Goal: Task Accomplishment & Management: Complete application form

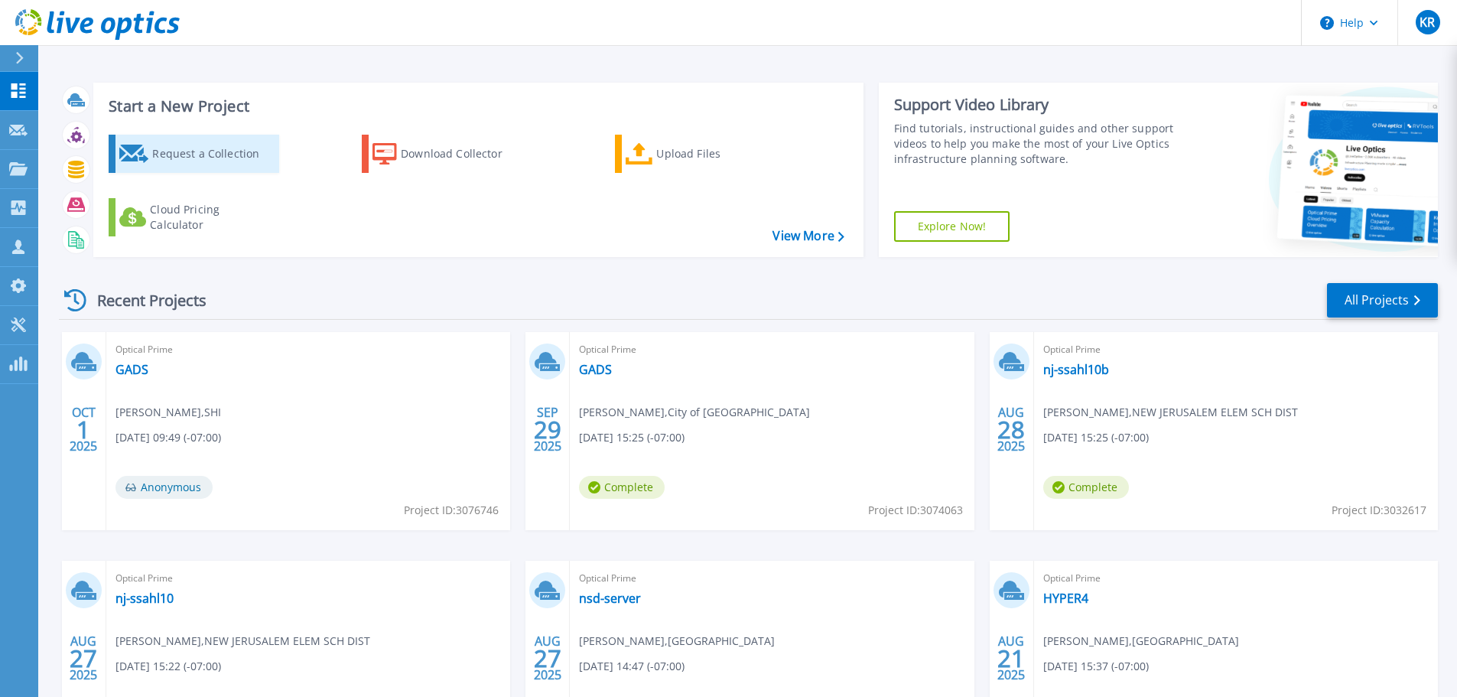
click at [158, 152] on div "Request a Collection" at bounding box center [213, 153] width 122 height 31
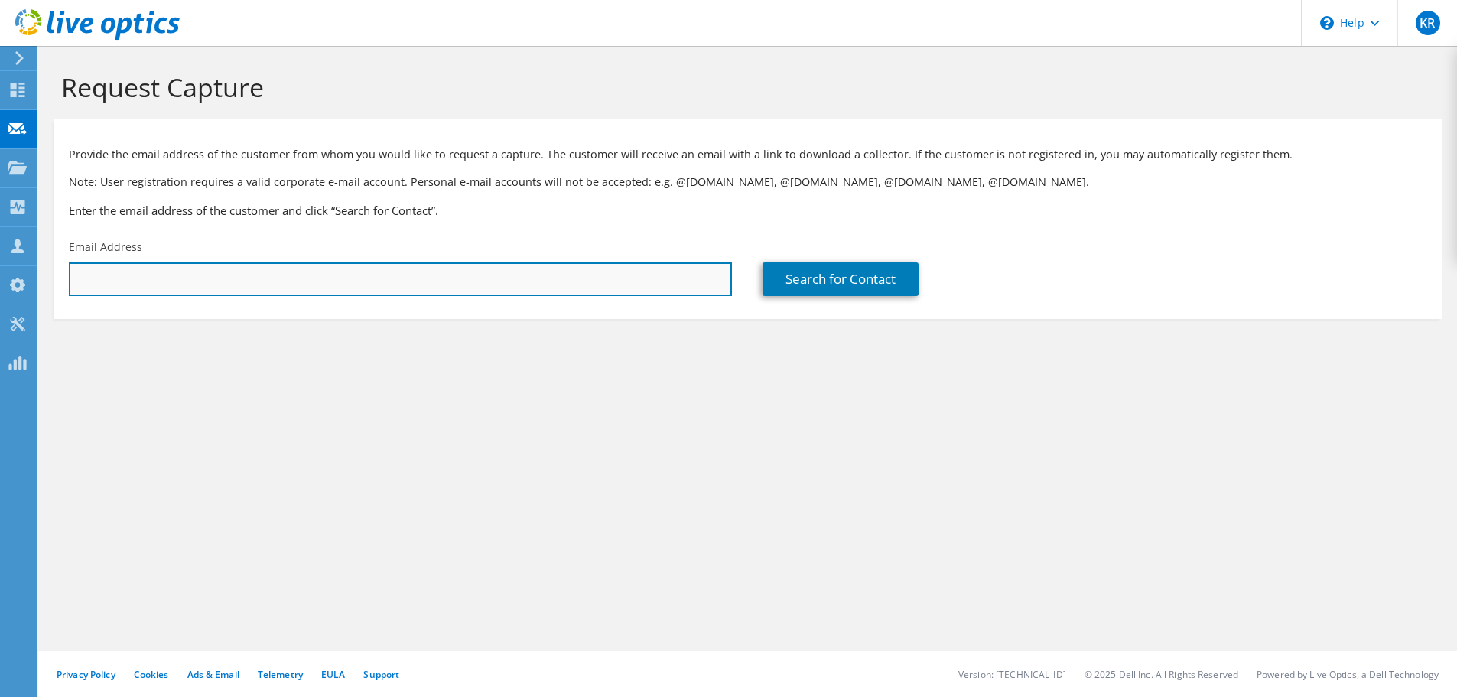
click at [259, 280] on input "text" at bounding box center [400, 279] width 663 height 34
paste input "JCADENA@EARLIMART.ORG"
type input "JCADENA@EARLIMART.ORG"
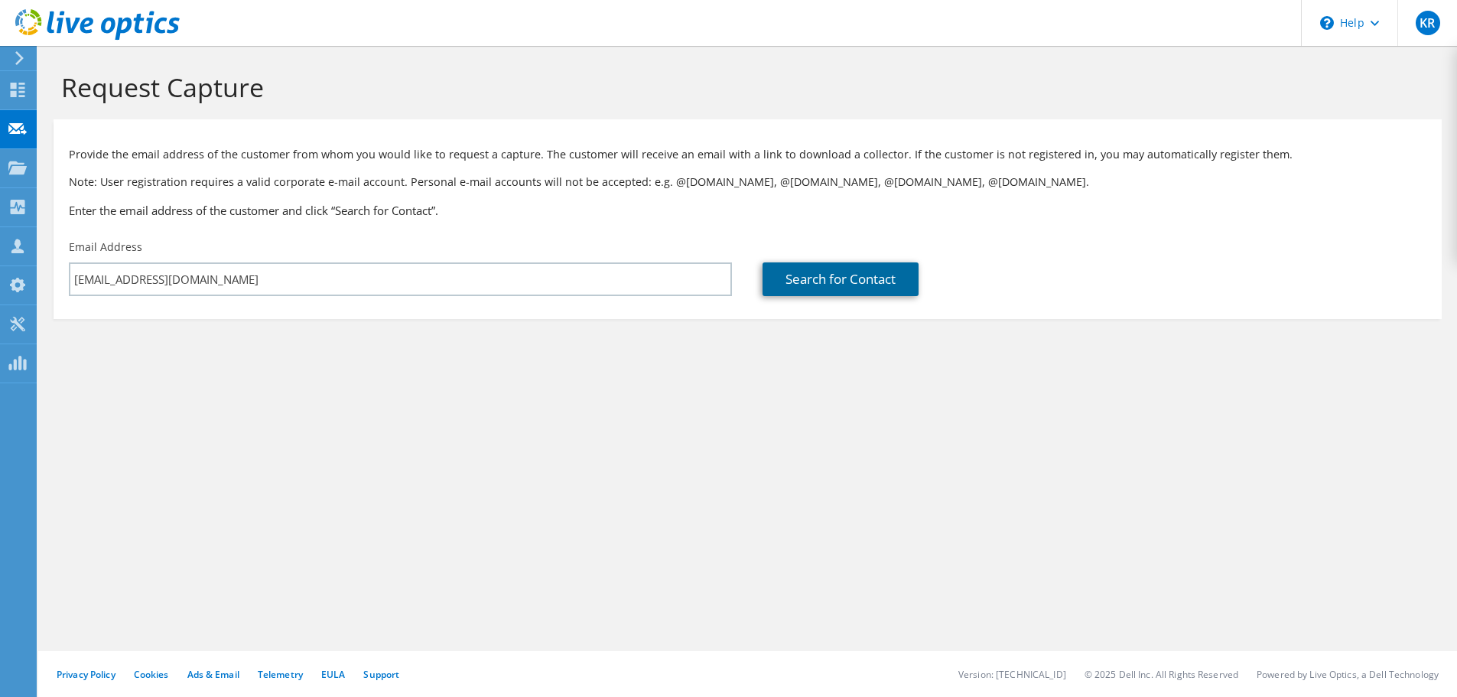
click at [827, 281] on link "Search for Contact" at bounding box center [841, 279] width 156 height 34
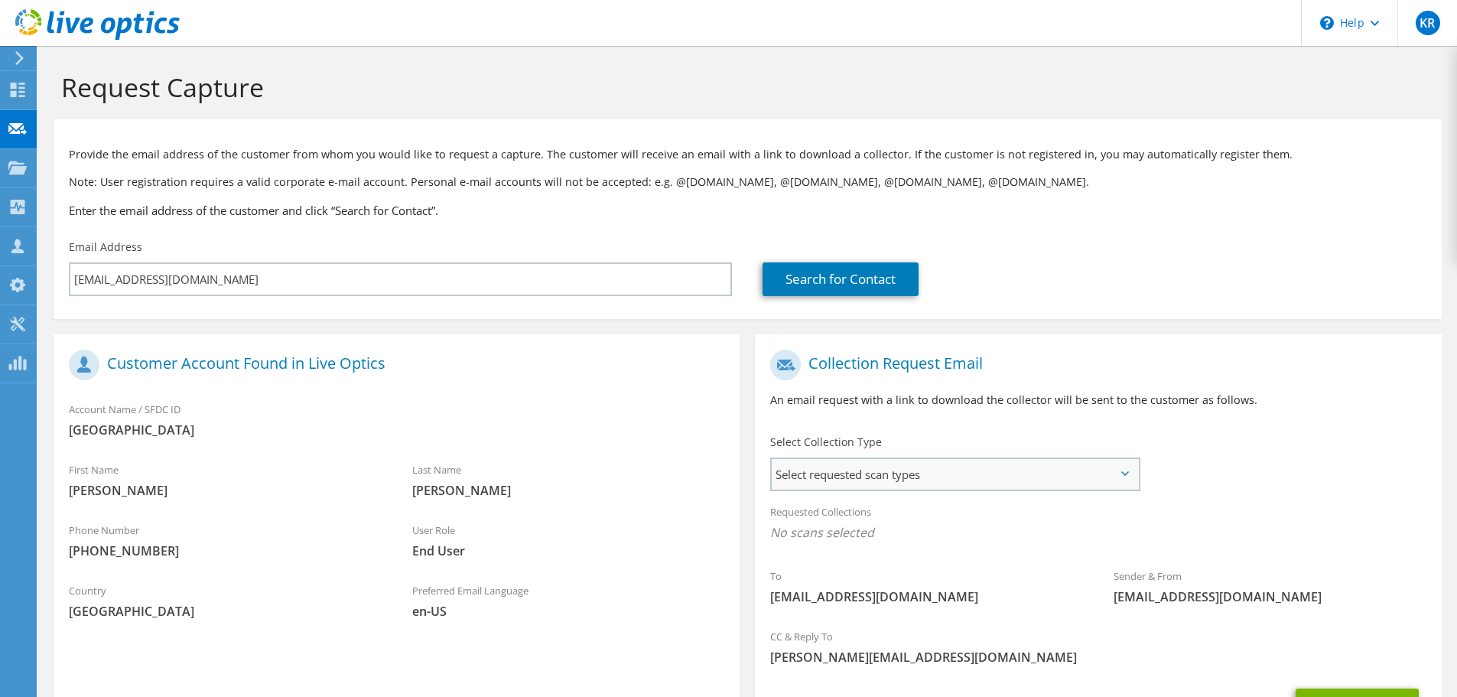
click at [906, 472] on span "Select requested scan types" at bounding box center [955, 474] width 366 height 31
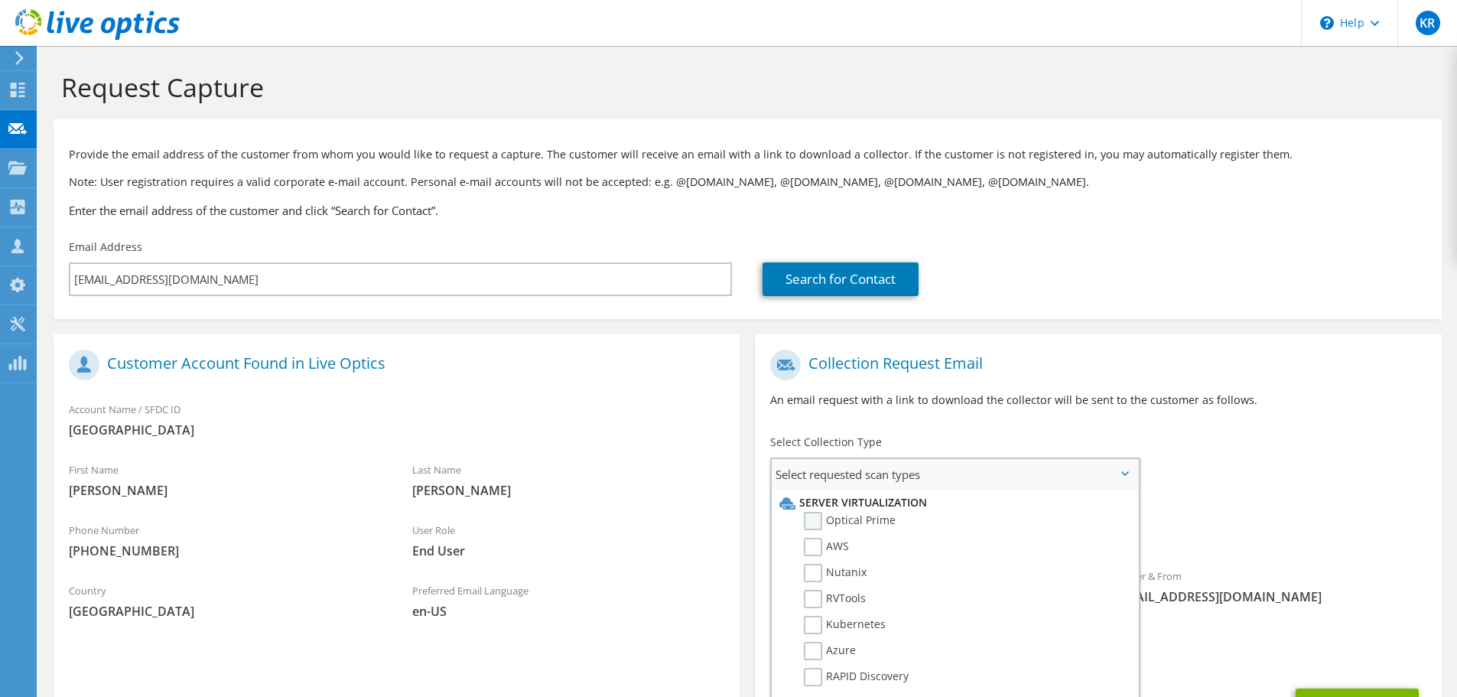
click at [875, 519] on label "Optical Prime" at bounding box center [850, 521] width 92 height 18
click at [0, 0] on input "Optical Prime" at bounding box center [0, 0] width 0 height 0
click at [613, 442] on div "Account Name / SFDC ID Earlimart Elementary School District" at bounding box center [397, 419] width 686 height 53
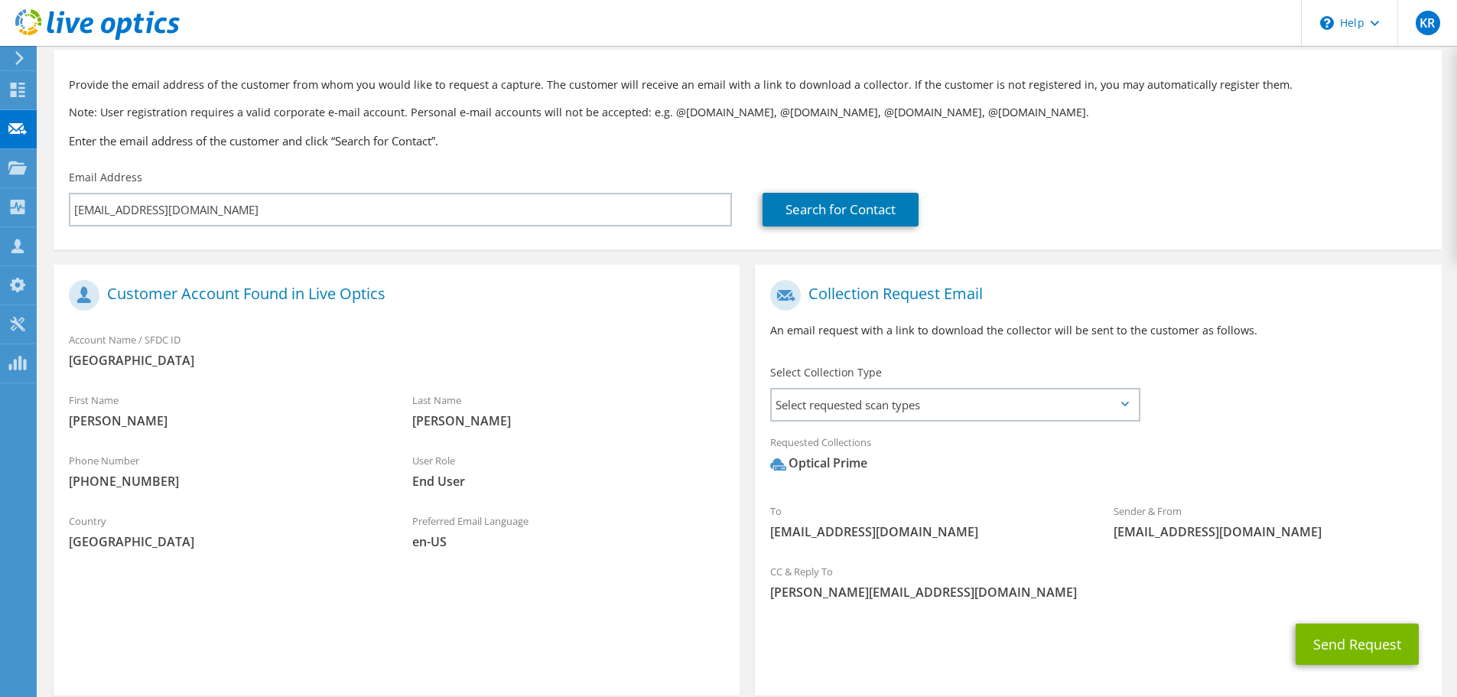
scroll to position [145, 0]
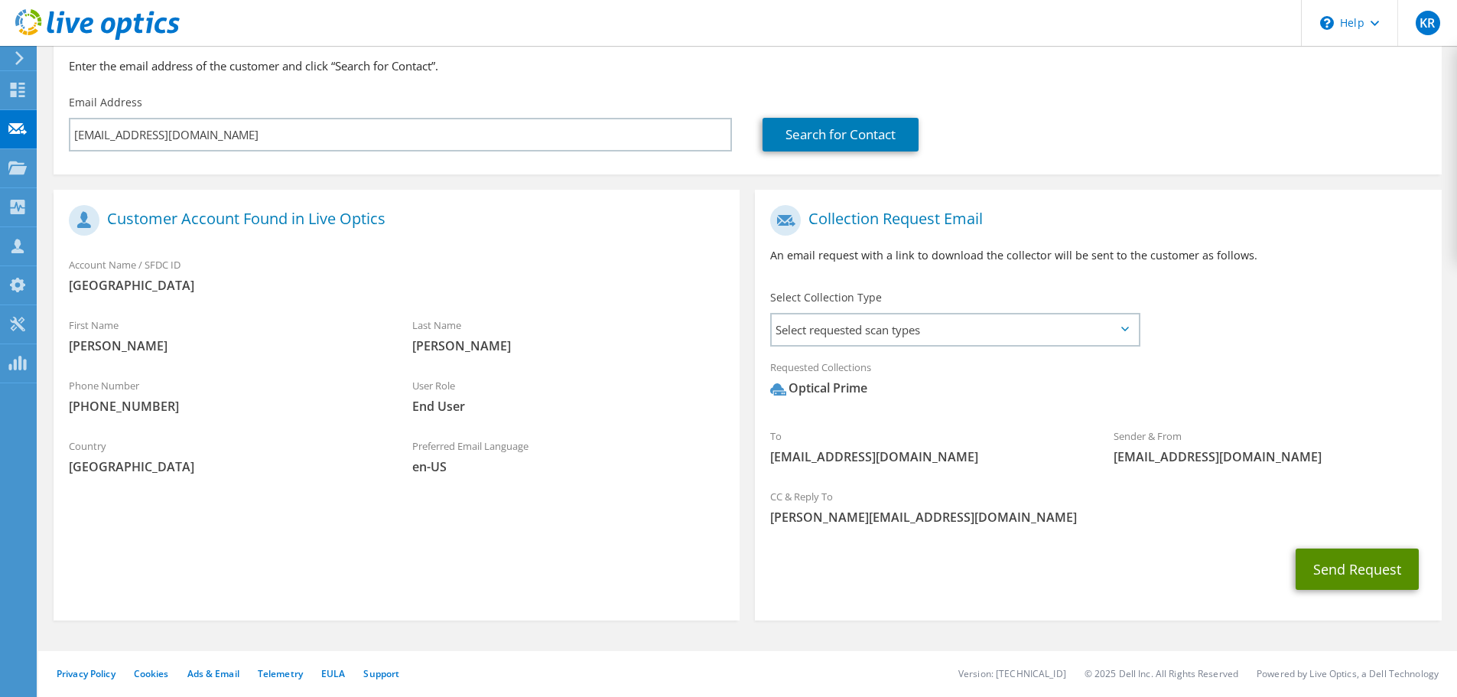
click at [1345, 569] on button "Send Request" at bounding box center [1357, 568] width 123 height 41
